Goal: Contribute content: Contribute content

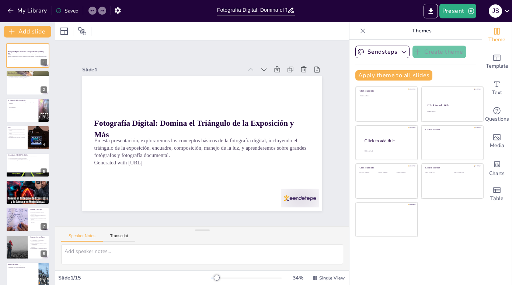
type input "Fotografía Digital: Domina el Triángulo de la Exposición y Más"
click at [24, 85] on div at bounding box center [28, 83] width 44 height 25
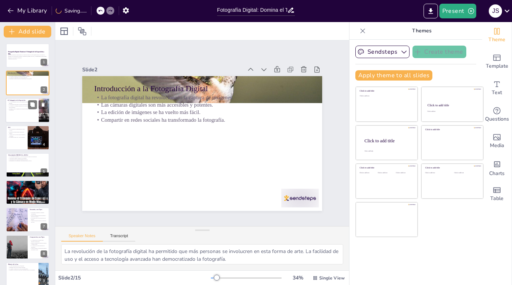
click at [18, 113] on div at bounding box center [28, 110] width 44 height 25
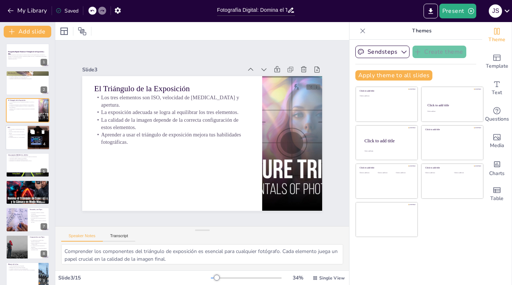
click at [14, 137] on p "El equilibrio entre ISO y luz es esencial." at bounding box center [17, 137] width 18 height 1
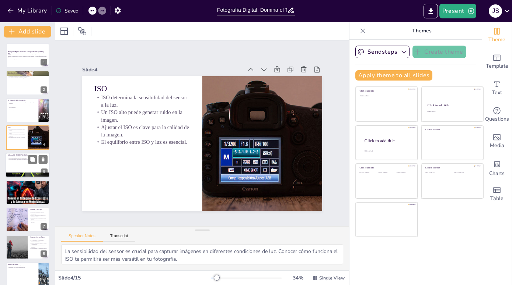
click at [13, 164] on div at bounding box center [28, 165] width 44 height 25
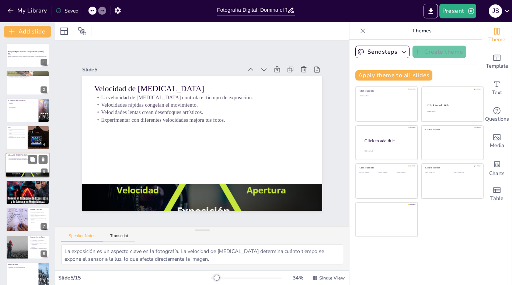
scroll to position [4, 0]
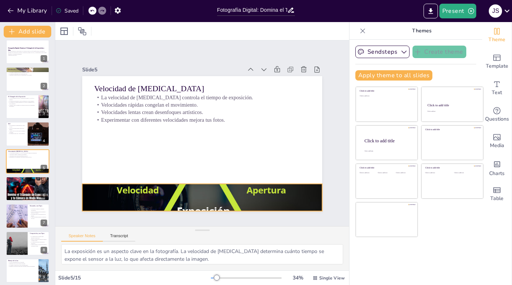
click at [195, 182] on div at bounding box center [202, 198] width 240 height 150
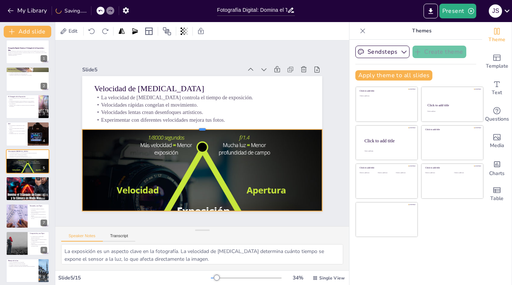
drag, startPoint x: 197, startPoint y: 180, endPoint x: 205, endPoint y: 126, distance: 55.2
click at [205, 126] on div at bounding box center [202, 127] width 240 height 6
click at [207, 165] on div at bounding box center [202, 198] width 240 height 150
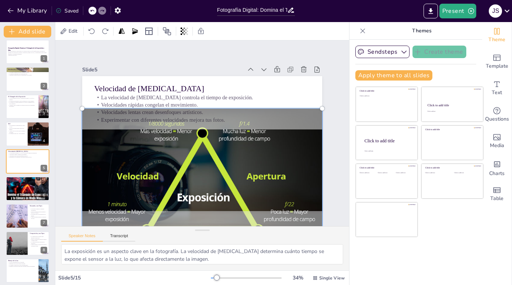
drag, startPoint x: 209, startPoint y: 165, endPoint x: 210, endPoint y: 158, distance: 7.4
click at [210, 158] on div at bounding box center [202, 184] width 249 height 159
click at [273, 174] on div at bounding box center [202, 184] width 249 height 159
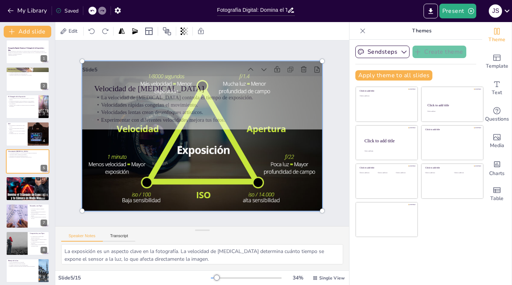
drag, startPoint x: 223, startPoint y: 175, endPoint x: 225, endPoint y: 127, distance: 47.9
click at [225, 127] on div at bounding box center [202, 136] width 249 height 159
click at [194, 141] on div at bounding box center [202, 136] width 249 height 159
click at [325, 160] on div "Slide 1 Fotografía Digital: Domina el Triángulo de la Exposición y Más En esta …" at bounding box center [201, 133] width 281 height 155
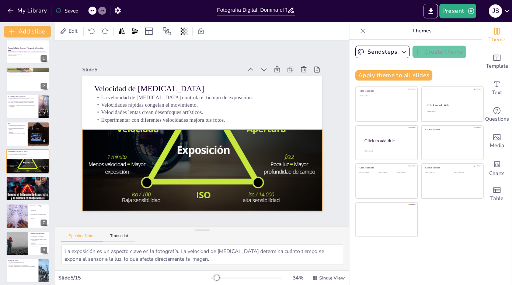
click at [212, 128] on div at bounding box center [202, 136] width 240 height 150
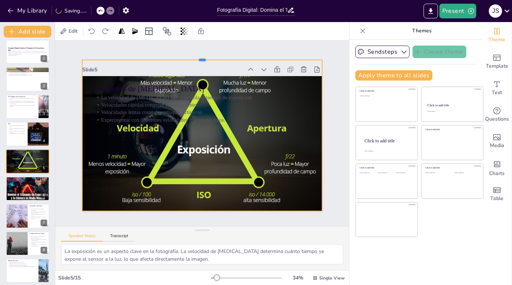
drag, startPoint x: 197, startPoint y: 125, endPoint x: 202, endPoint y: 56, distance: 69.8
click at [202, 56] on div at bounding box center [202, 57] width 240 height 6
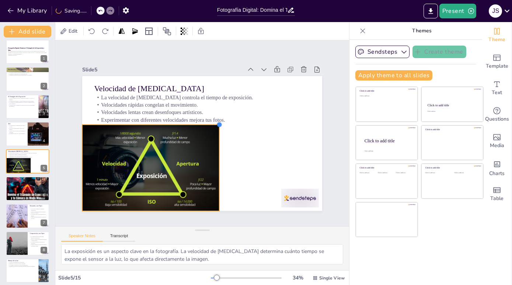
drag, startPoint x: 316, startPoint y: 56, endPoint x: 200, endPoint y: 120, distance: 132.2
click at [200, 120] on div "Velocidad de [MEDICAL_DATA] La velocidad de [MEDICAL_DATA] controla el tiempo d…" at bounding box center [202, 143] width 240 height 135
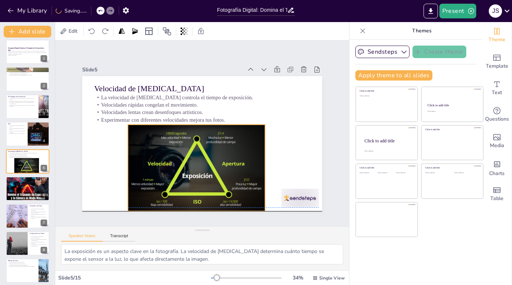
drag, startPoint x: 154, startPoint y: 140, endPoint x: 200, endPoint y: 140, distance: 45.7
click at [200, 140] on div at bounding box center [196, 168] width 137 height 86
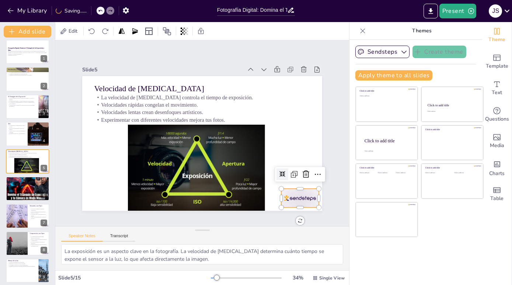
click at [285, 194] on div at bounding box center [300, 198] width 38 height 19
click at [301, 170] on icon at bounding box center [305, 174] width 9 height 9
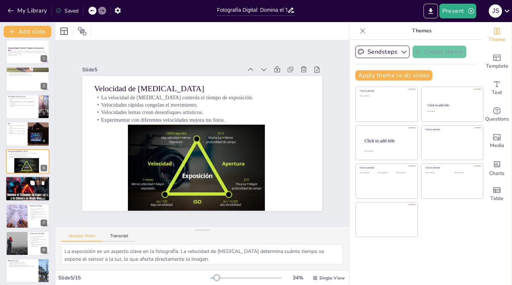
click at [23, 187] on div at bounding box center [28, 189] width 44 height 44
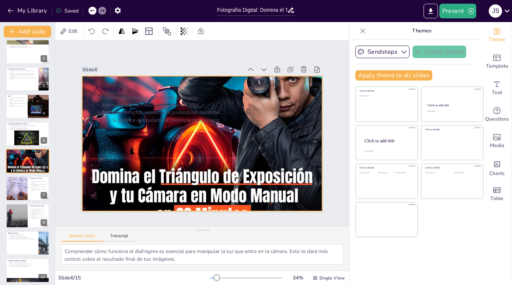
click at [287, 123] on div at bounding box center [202, 144] width 240 height 240
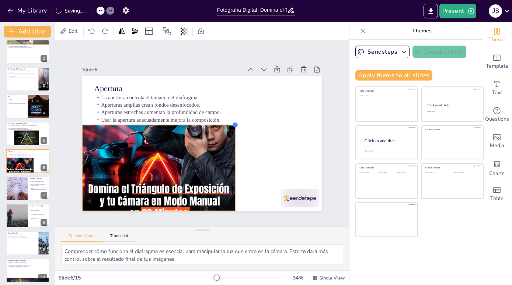
drag, startPoint x: 316, startPoint y: 72, endPoint x: 229, endPoint y: 122, distance: 100.3
click at [232, 122] on div at bounding box center [235, 125] width 6 height 6
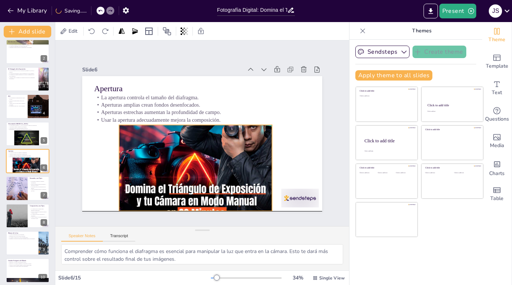
drag, startPoint x: 140, startPoint y: 155, endPoint x: 177, endPoint y: 155, distance: 36.8
click at [177, 155] on div at bounding box center [195, 168] width 153 height 153
click at [215, 59] on div "Slide 1 Fotografía Digital: Domina el Triángulo de la Exposición y Más En esta …" at bounding box center [202, 133] width 240 height 155
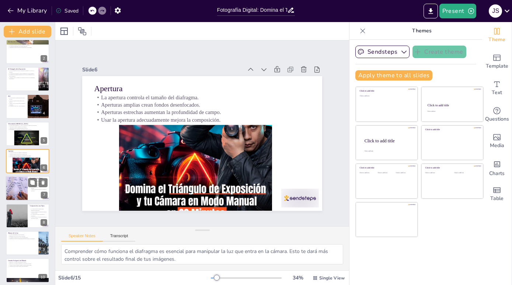
click at [36, 189] on p "El encuadre afecta la percepción de la imagen." at bounding box center [39, 188] width 18 height 3
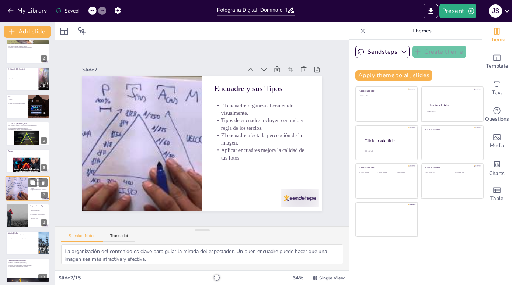
scroll to position [59, 0]
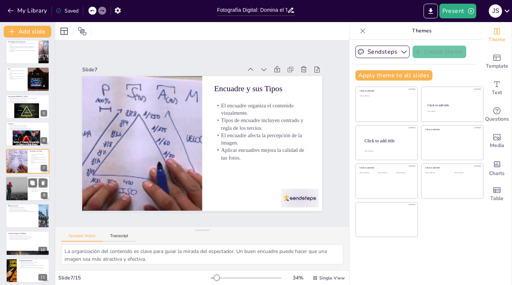
click at [18, 191] on div at bounding box center [16, 188] width 23 height 25
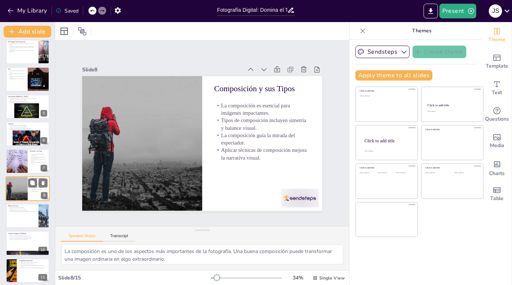
scroll to position [86, 0]
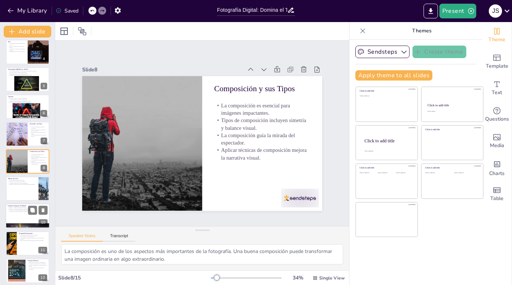
click at [12, 211] on p "Conocer a estos fotógrafos inspira a nuevas generaciones." at bounding box center [28, 210] width 40 height 1
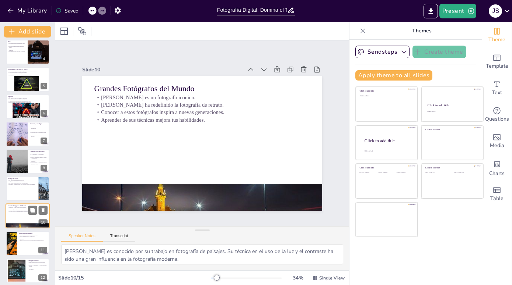
scroll to position [141, 0]
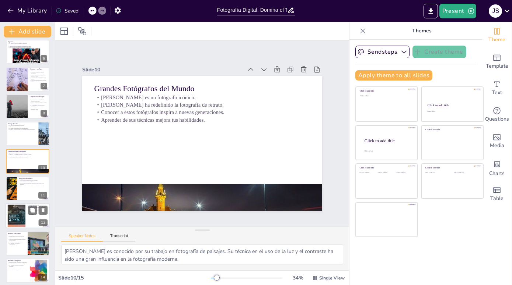
click at [19, 218] on div at bounding box center [17, 216] width 40 height 22
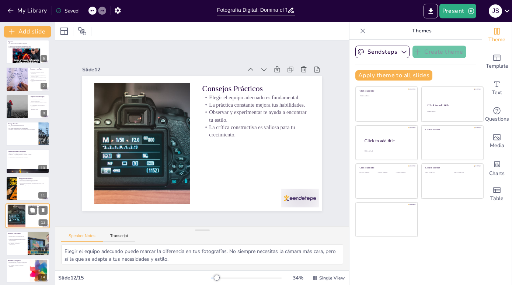
scroll to position [172, 0]
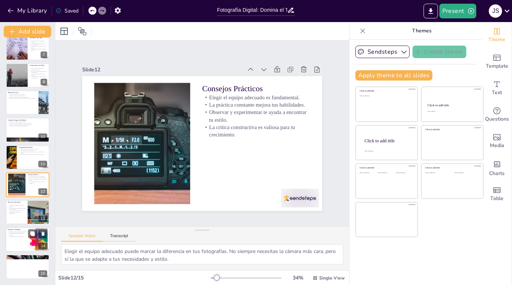
click at [23, 238] on div "Reflexionar sobre lo aprendido es importante. Abrir el espacio para preguntas e…" at bounding box center [18, 235] width 20 height 8
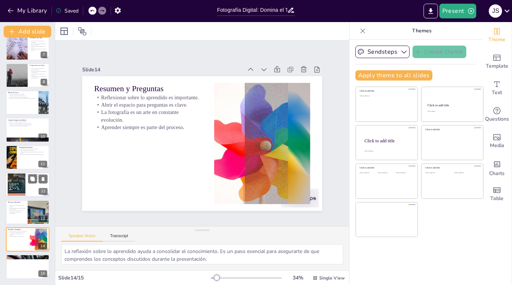
click at [23, 183] on div at bounding box center [17, 185] width 40 height 22
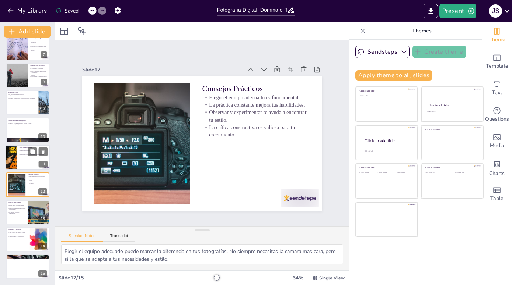
click at [26, 158] on div at bounding box center [28, 157] width 44 height 25
type textarea "Capturar la realidad es el objetivo principal de la fotografía documental. Esta…"
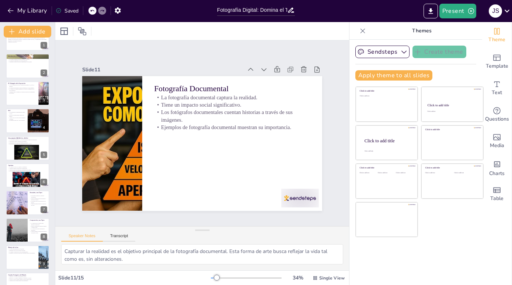
scroll to position [0, 0]
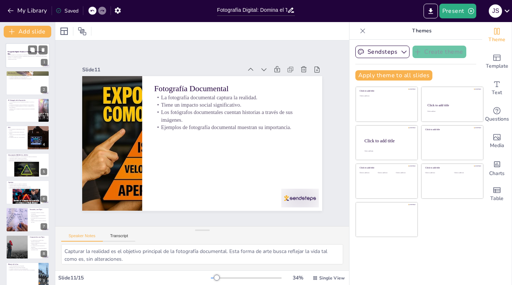
click at [13, 55] on p "En esta presentación, exploraremos los conceptos básicos de la fotografía digit…" at bounding box center [28, 57] width 40 height 4
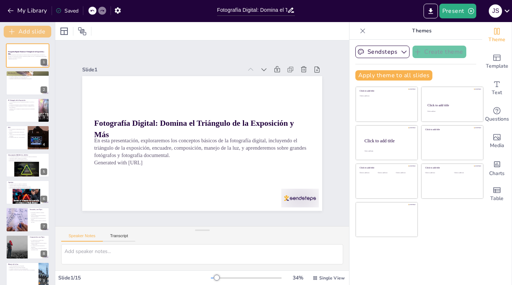
click at [19, 30] on button "Add slide" at bounding box center [28, 32] width 48 height 12
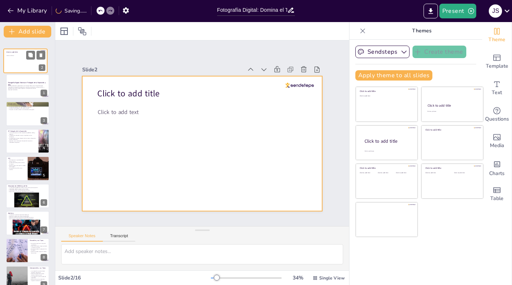
drag, startPoint x: 26, startPoint y: 85, endPoint x: 24, endPoint y: 61, distance: 24.8
click at [24, 61] on div at bounding box center [25, 61] width 43 height 24
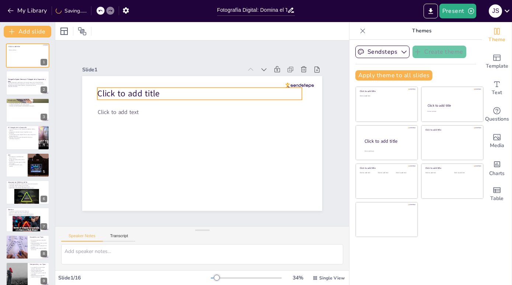
click at [146, 93] on span "Click to add title" at bounding box center [128, 94] width 62 height 12
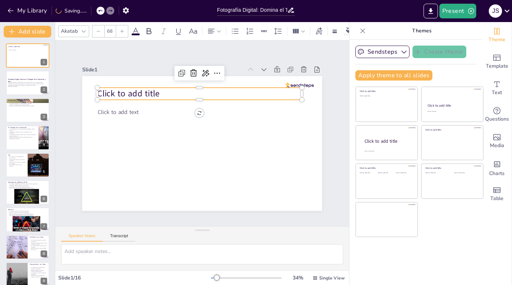
click at [146, 93] on span "Click to add title" at bounding box center [128, 94] width 62 height 12
click at [164, 92] on span "Instroducci{on a la otografia" at bounding box center [149, 94] width 105 height 12
